Goal: Information Seeking & Learning: Learn about a topic

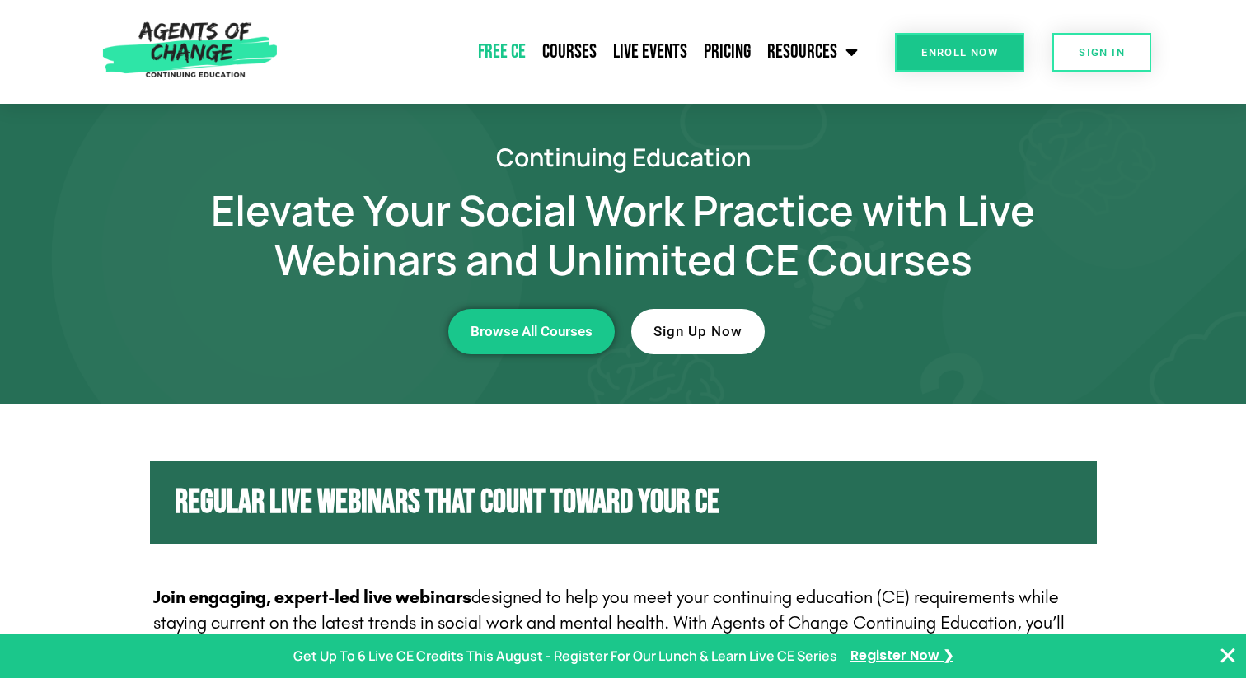
click at [508, 45] on link "Free CE" at bounding box center [502, 51] width 64 height 41
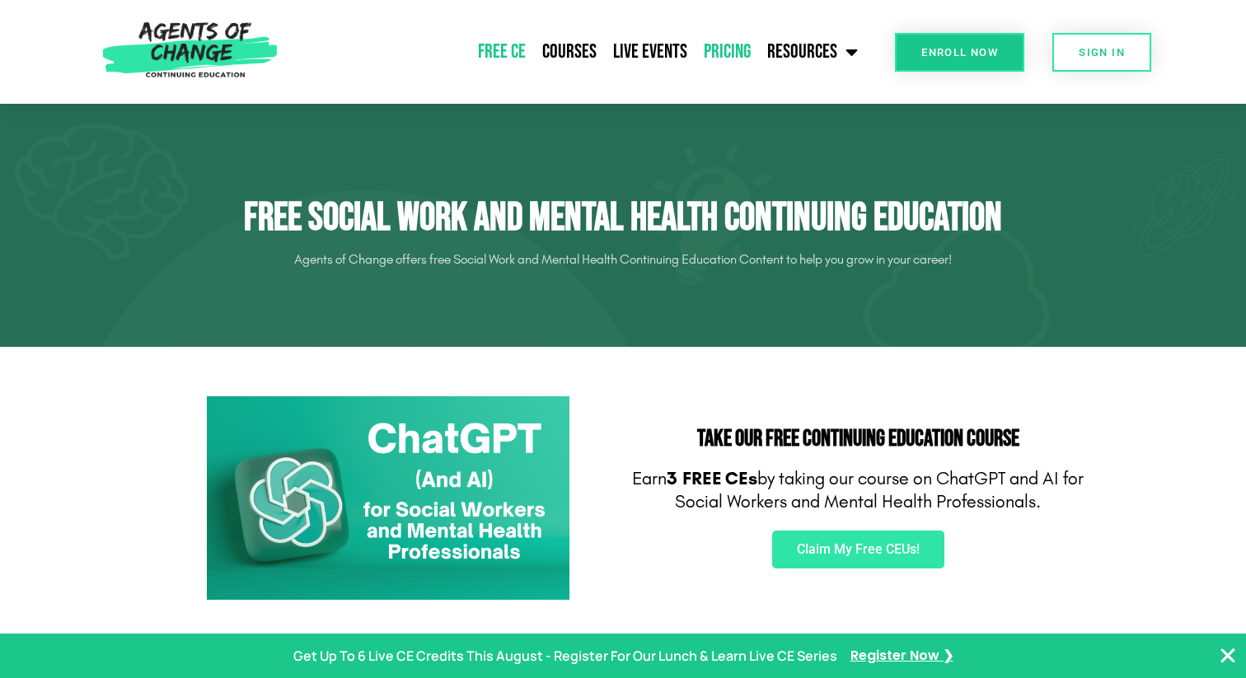
click at [724, 54] on link "Pricing" at bounding box center [727, 51] width 63 height 41
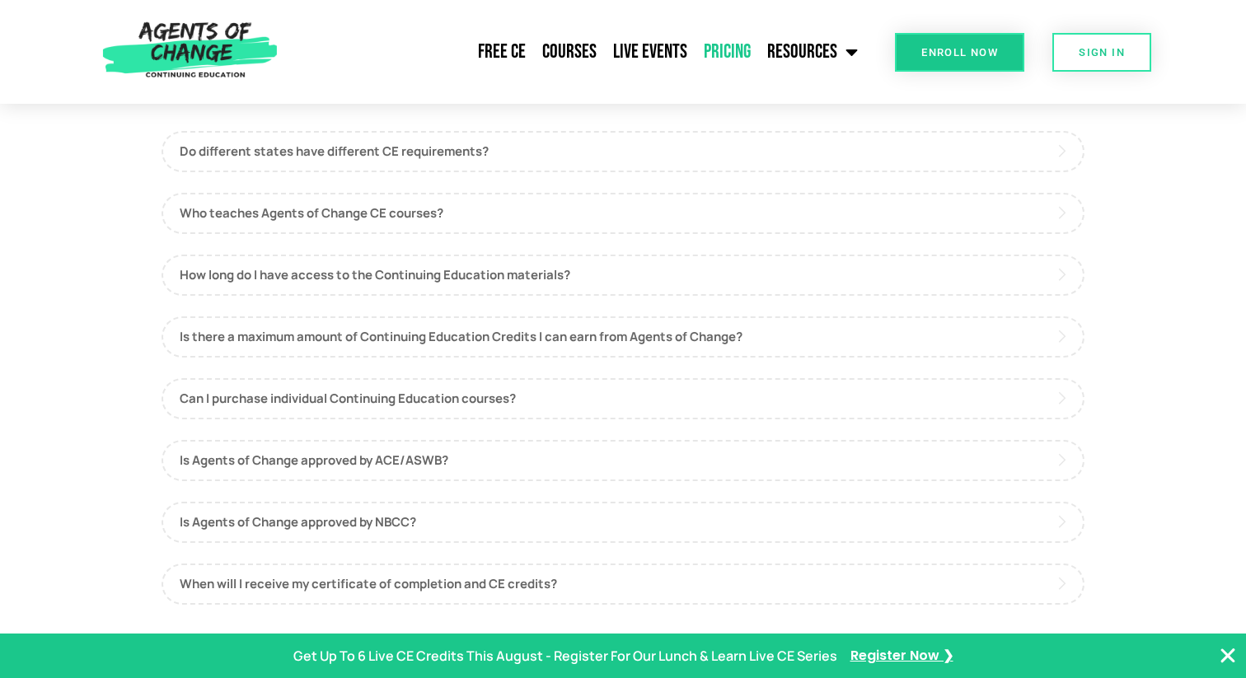
scroll to position [851, 0]
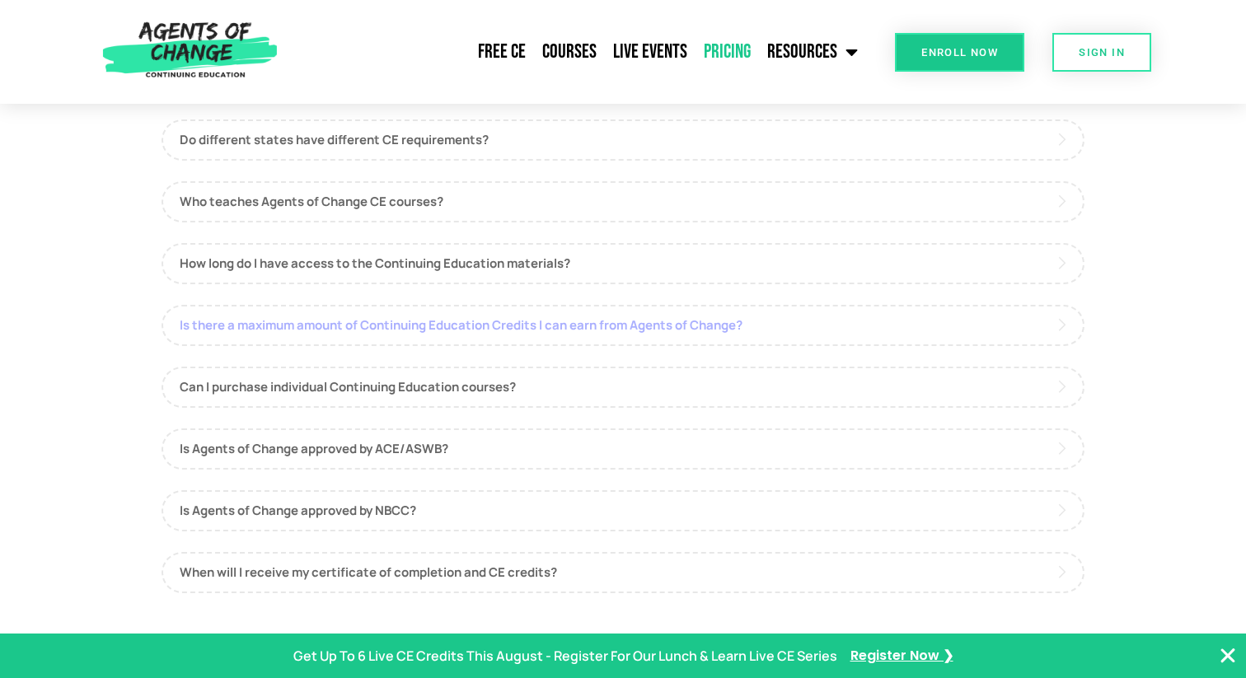
click at [629, 329] on link "Is there a maximum amount of Continuing Education Credits I can earn from Agent…" at bounding box center [623, 325] width 923 height 41
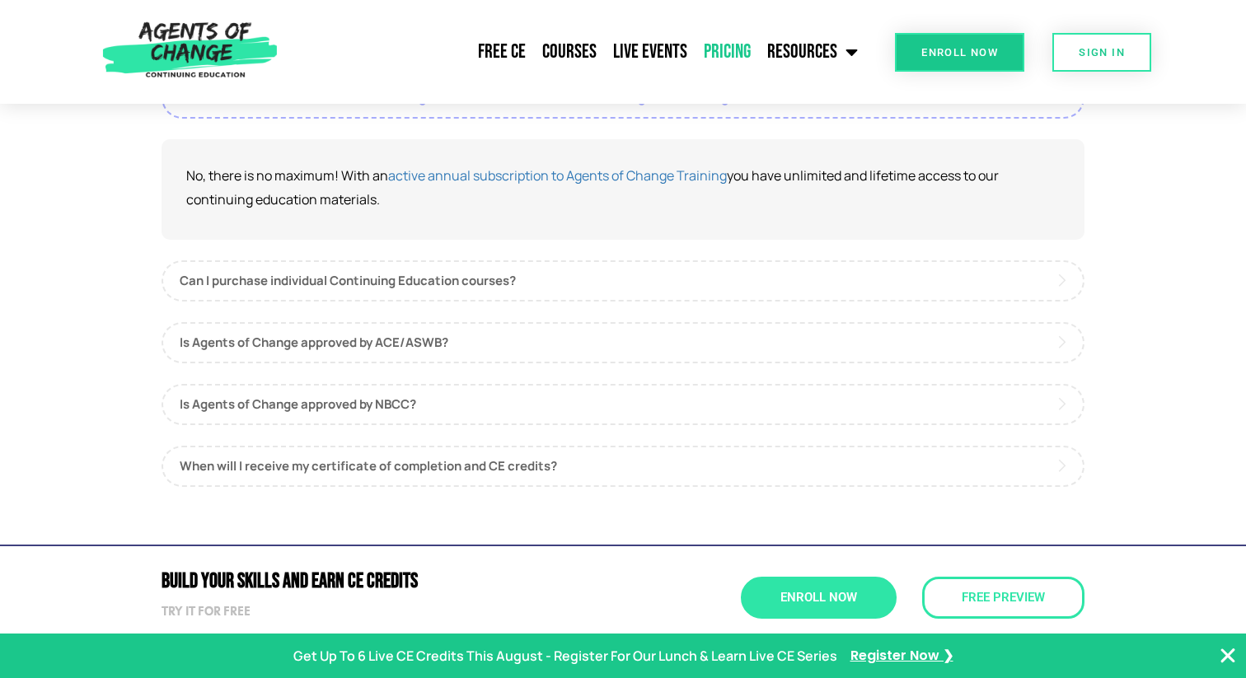
scroll to position [1097, 0]
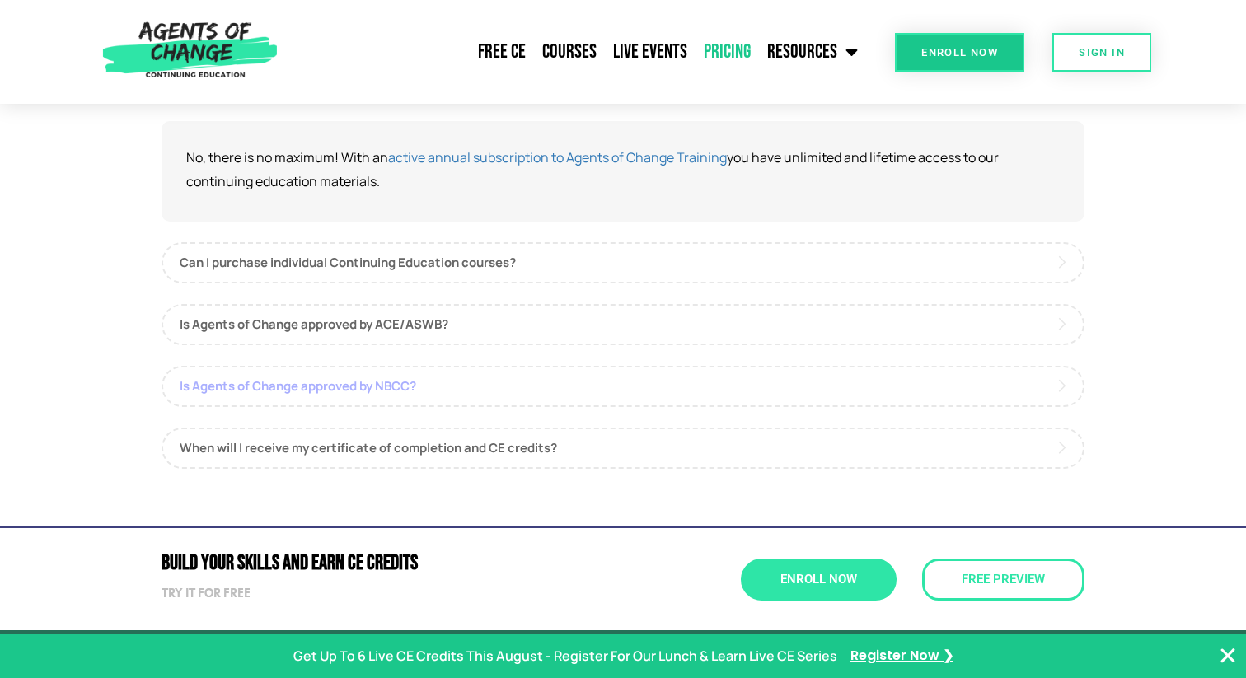
click at [584, 388] on link "Is Agents of Change approved by NBCC?" at bounding box center [623, 386] width 923 height 41
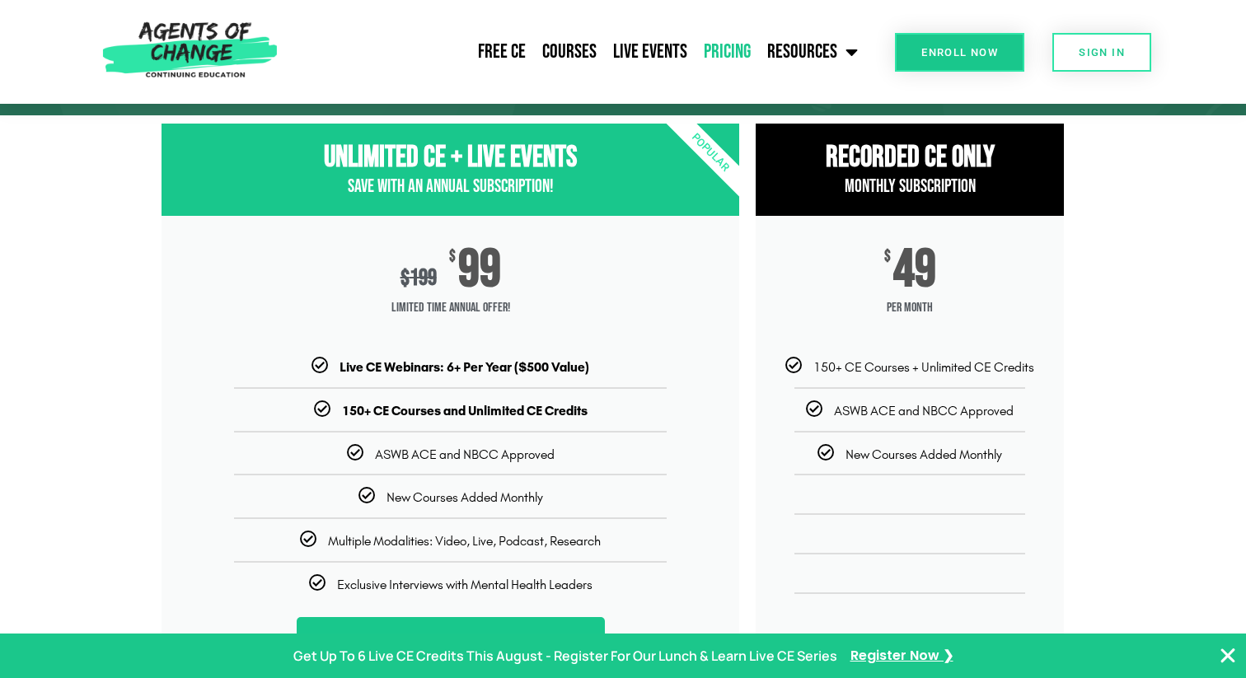
scroll to position [0, 0]
